Goal: Information Seeking & Learning: Check status

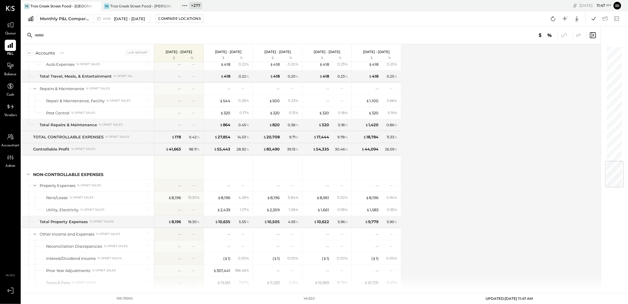
scroll to position [977, 0]
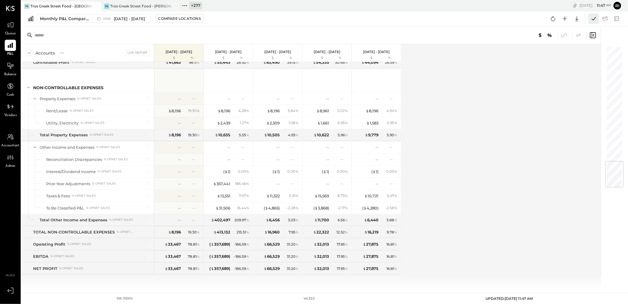
click at [597, 20] on icon at bounding box center [594, 19] width 8 height 8
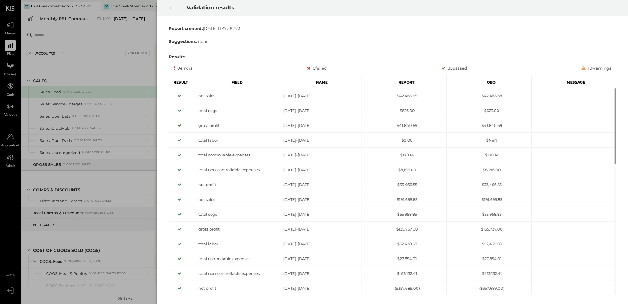
click at [172, 2] on div at bounding box center [170, 8] width 13 height 17
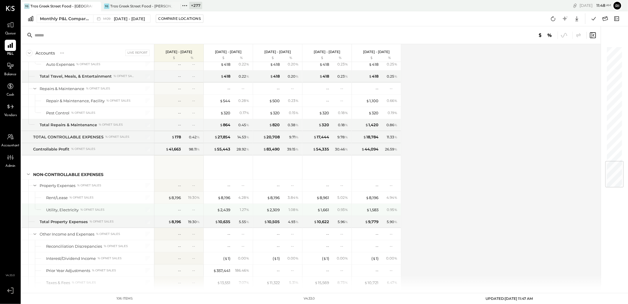
scroll to position [977, 0]
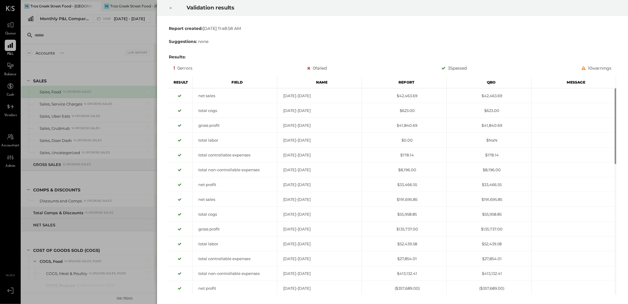
click at [135, 35] on div "Validation results Report created: [DATE] 11:48:58 AM Suggestions: none Results…" at bounding box center [314, 152] width 628 height 304
